Goal: Transaction & Acquisition: Purchase product/service

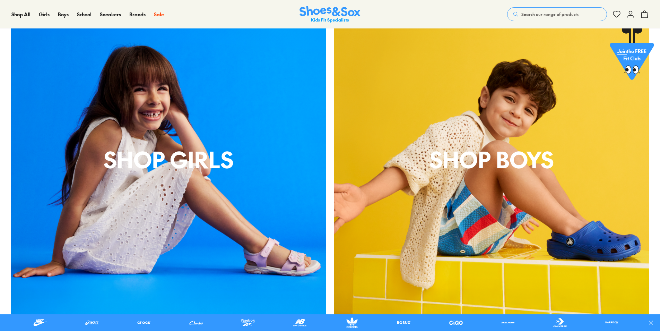
scroll to position [347, 0]
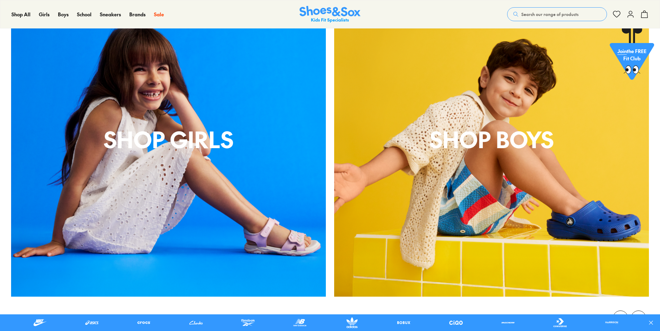
click at [460, 143] on p "shop boys" at bounding box center [491, 138] width 315 height 33
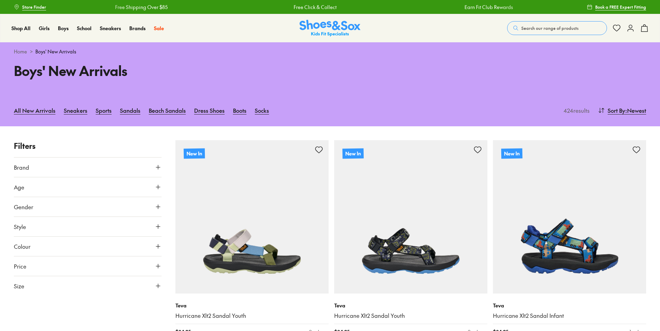
scroll to position [69, 0]
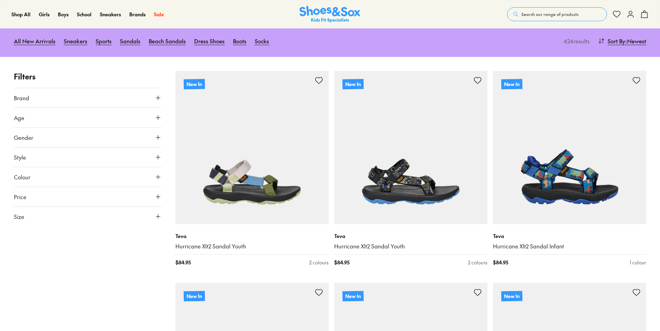
click at [102, 122] on button "Age" at bounding box center [88, 117] width 148 height 19
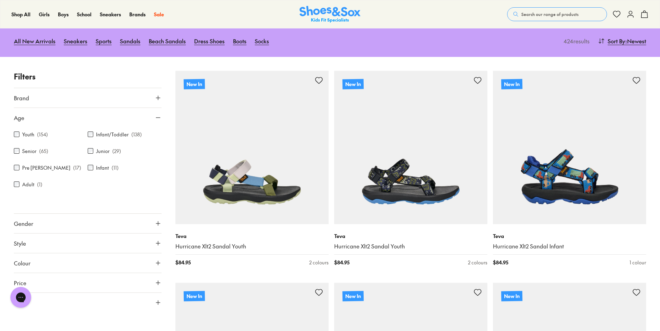
scroll to position [0, 0]
click at [103, 137] on label "Infant/Toddler" at bounding box center [112, 134] width 33 height 7
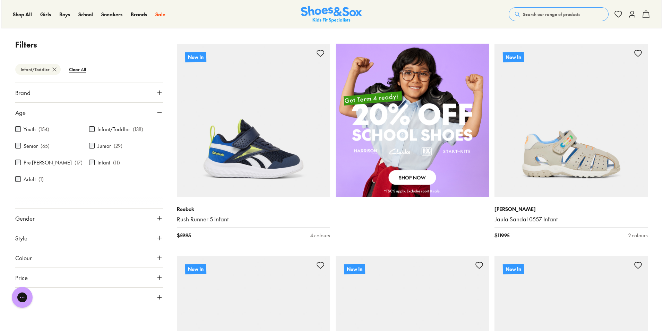
scroll to position [522, 0]
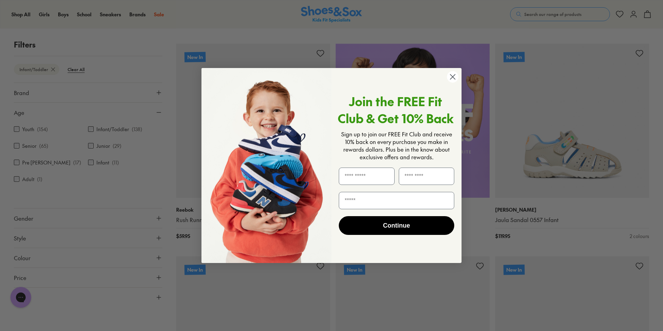
click at [454, 82] on circle "Close dialog" at bounding box center [452, 76] width 11 height 11
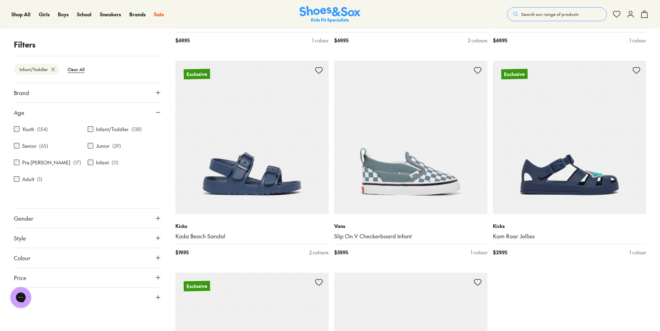
scroll to position [2011, 0]
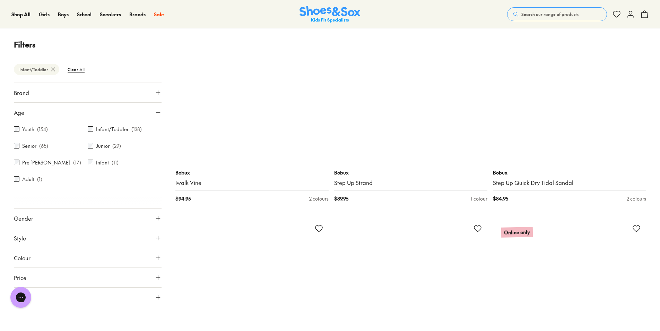
scroll to position [4161, 0]
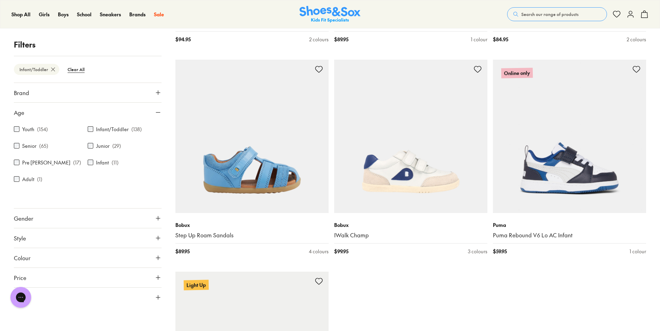
scroll to position [4404, 0]
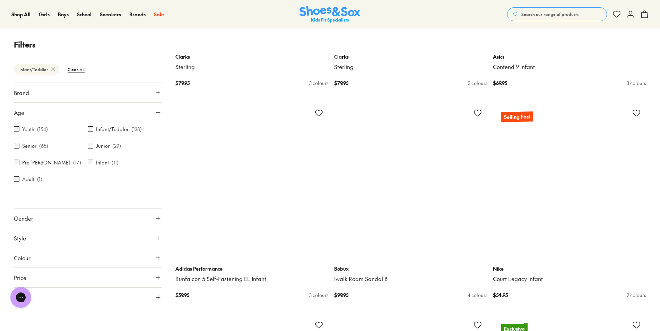
scroll to position [8288, 0]
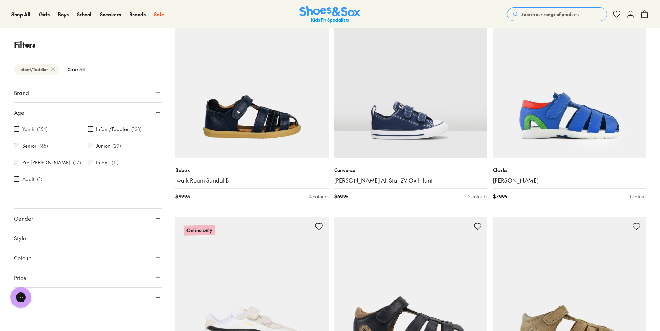
scroll to position [9120, 0]
